Goal: Information Seeking & Learning: Learn about a topic

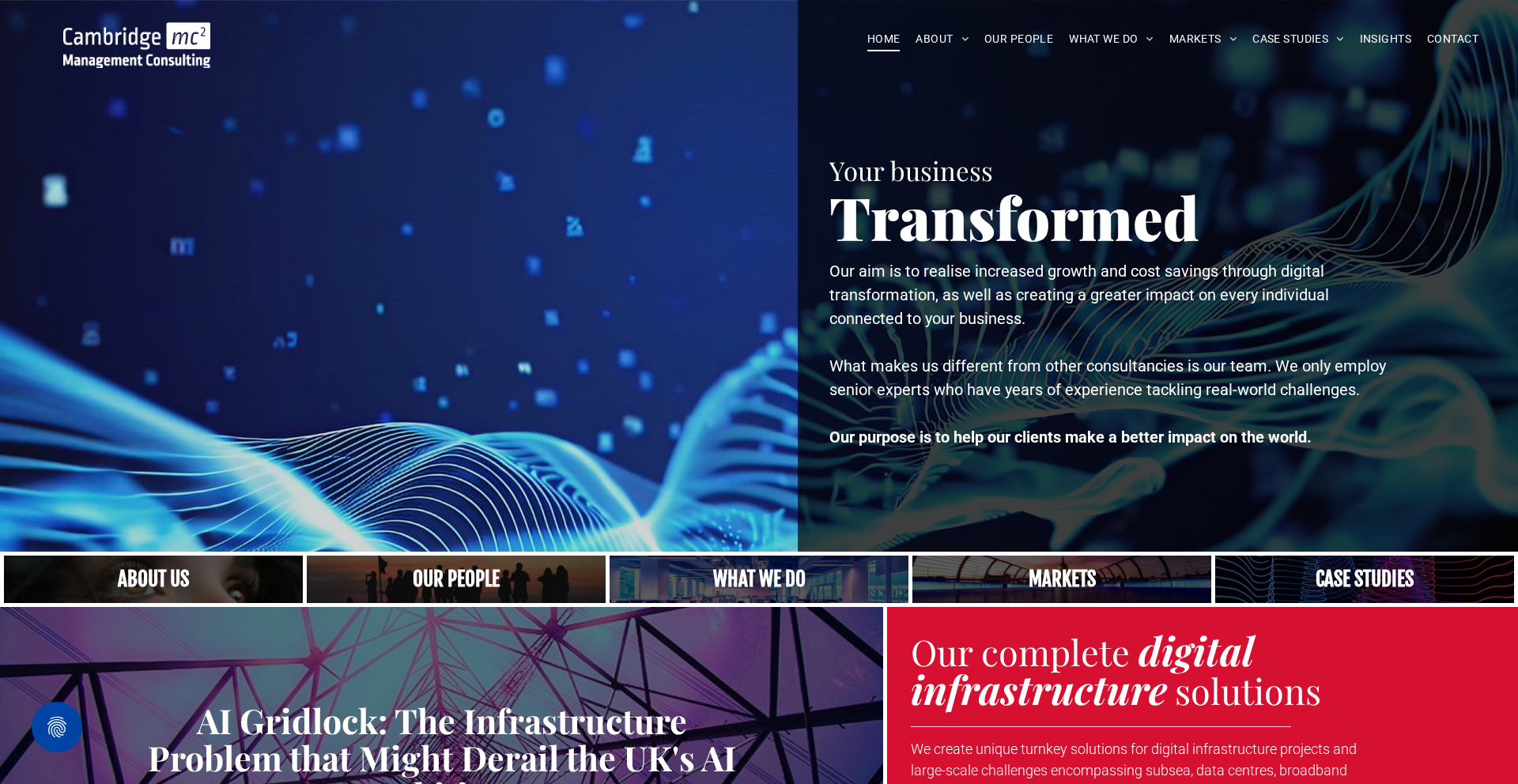
click at [956, 72] on span "ABOUT US" at bounding box center [958, 63] width 54 height 16
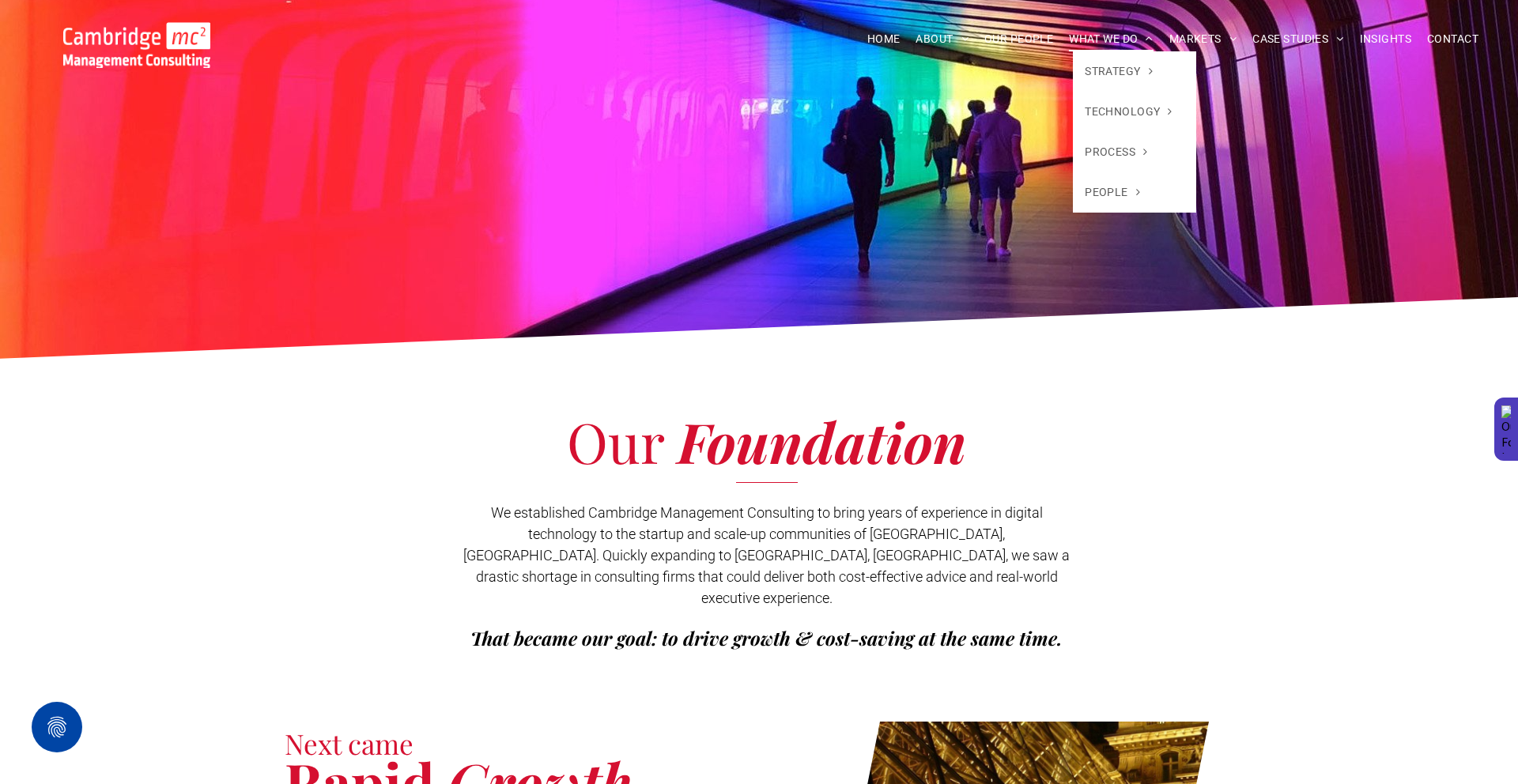
click at [1109, 37] on span "WHAT WE DO" at bounding box center [1111, 39] width 84 height 25
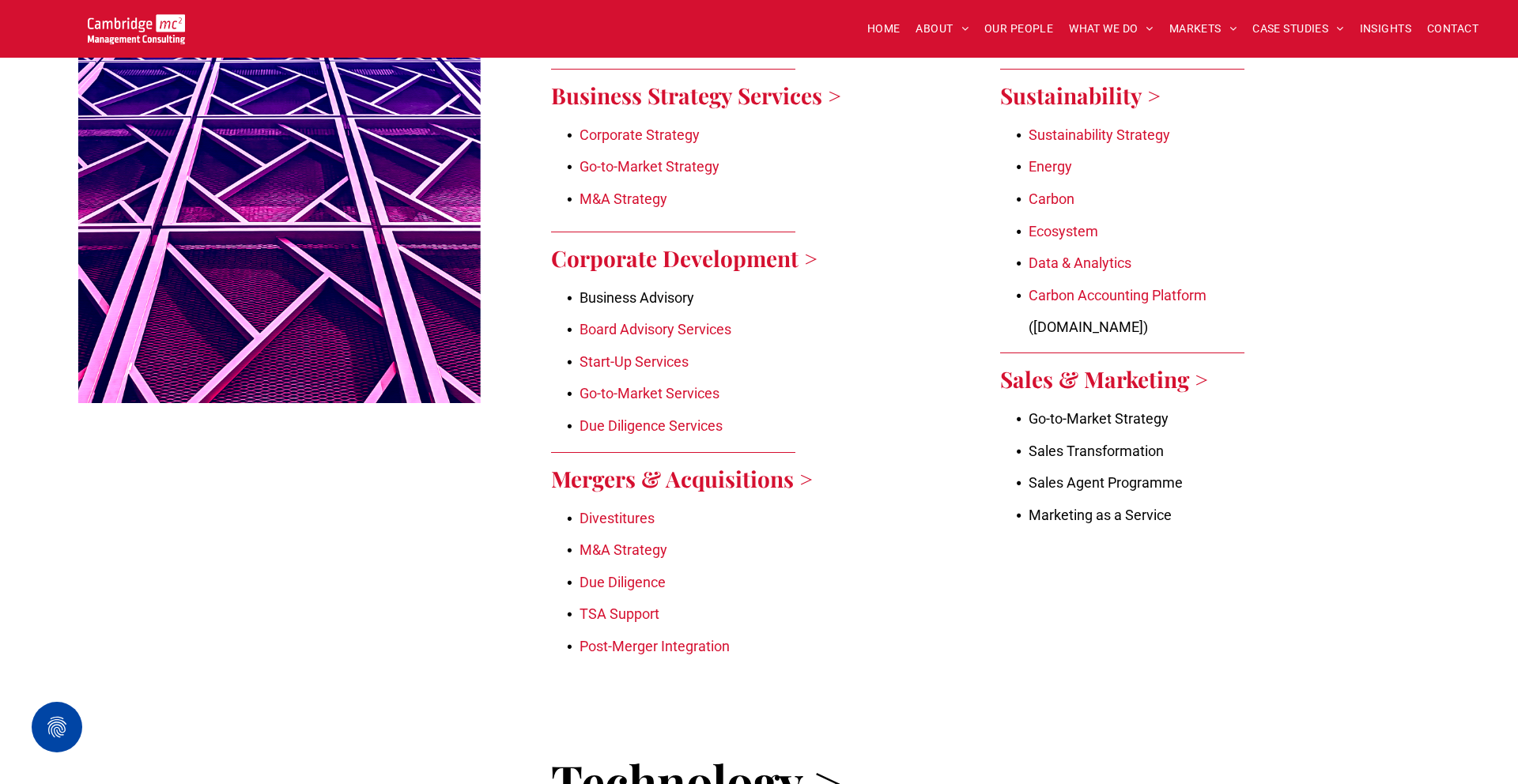
scroll to position [799, 0]
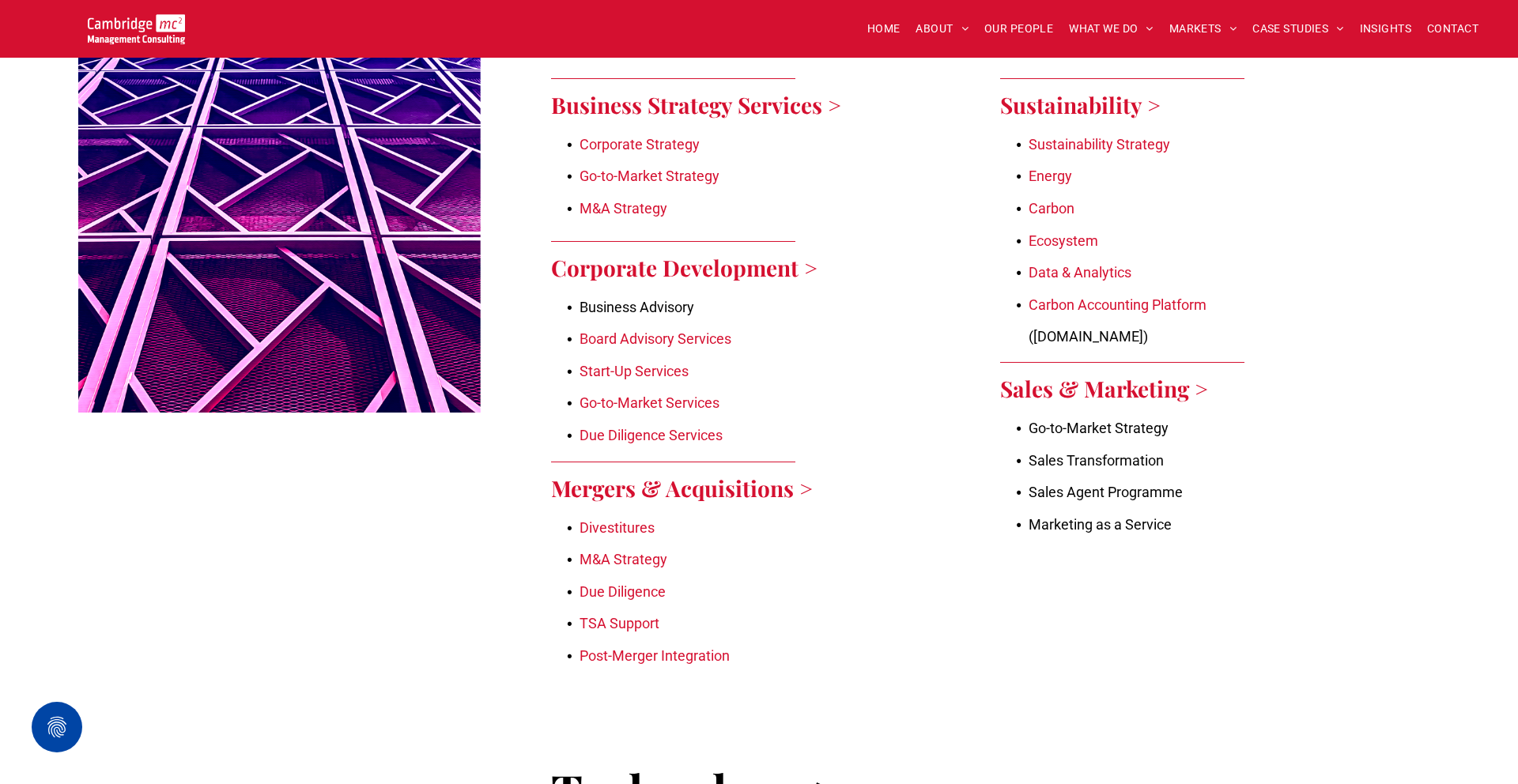
click at [1037, 175] on link "Energy" at bounding box center [1050, 175] width 44 height 16
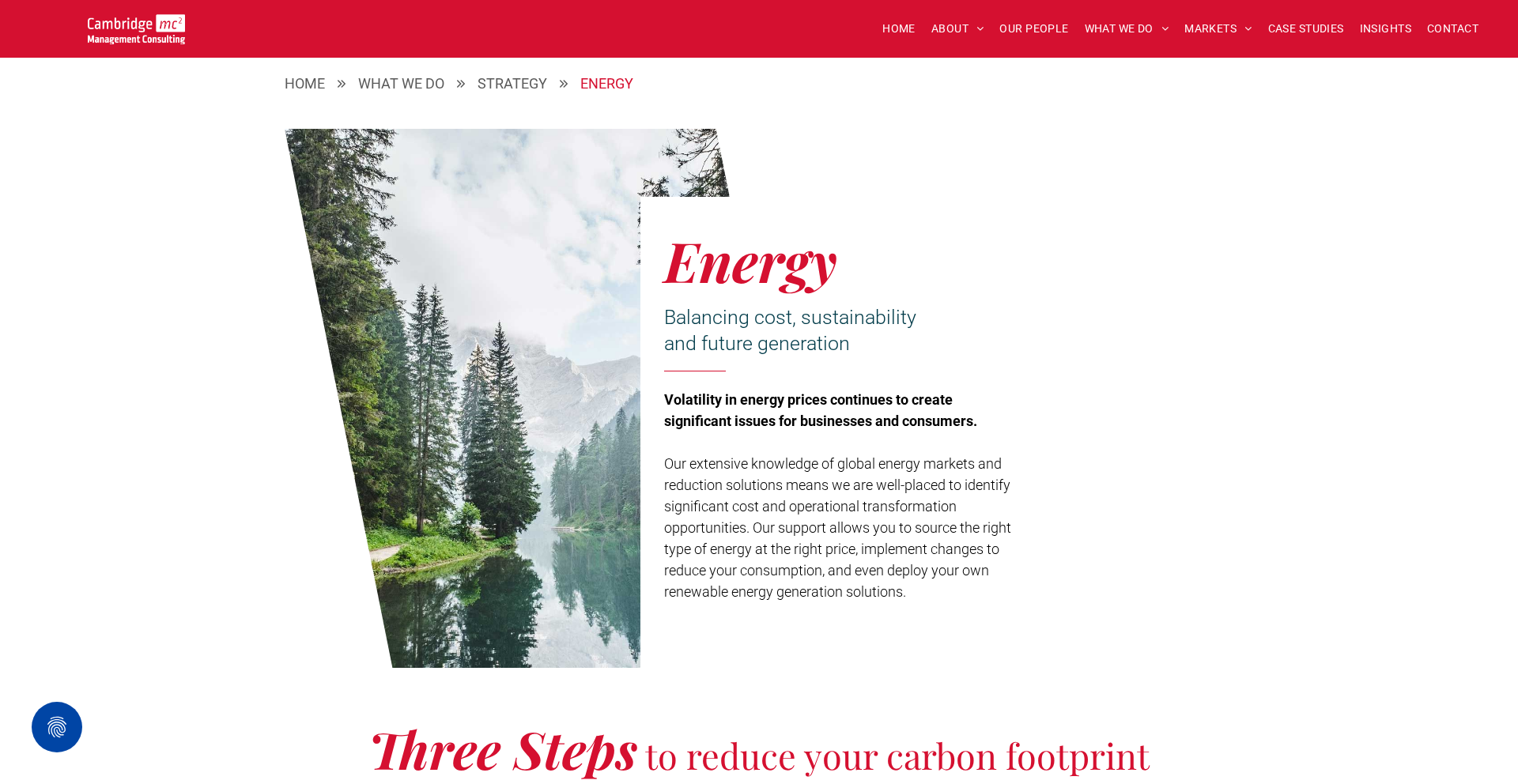
scroll to position [432, 0]
click at [895, 27] on span "HOME" at bounding box center [899, 28] width 34 height 25
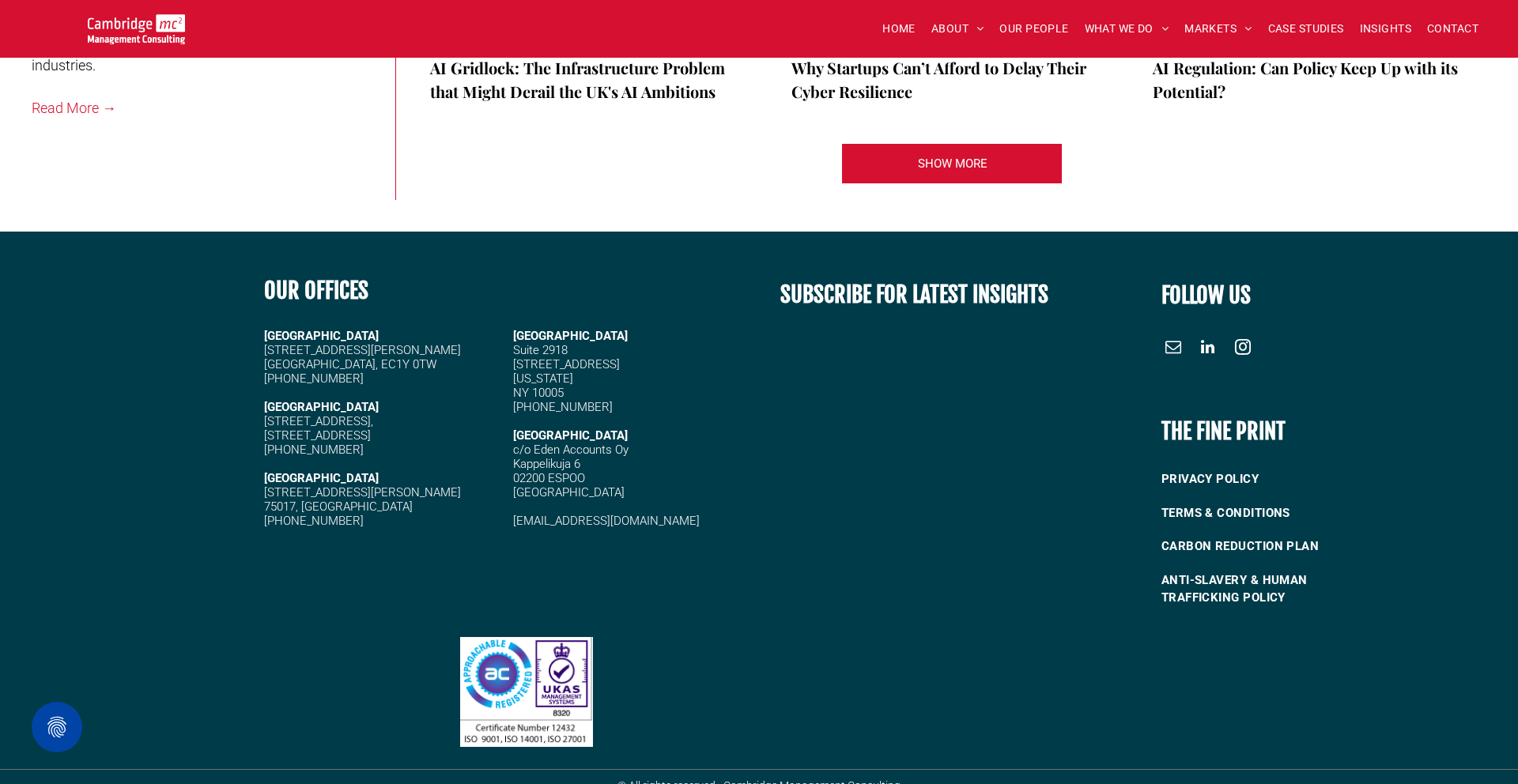
scroll to position [3458, 0]
